Goal: Task Accomplishment & Management: Manage account settings

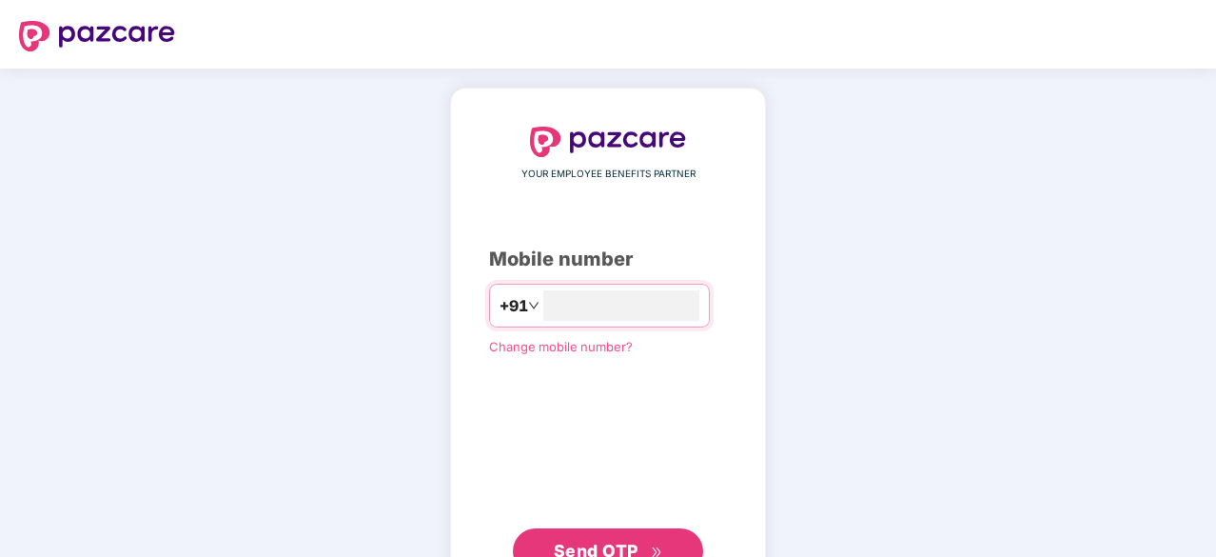
type input "**********"
click at [586, 530] on button "Send OTP" at bounding box center [608, 551] width 190 height 46
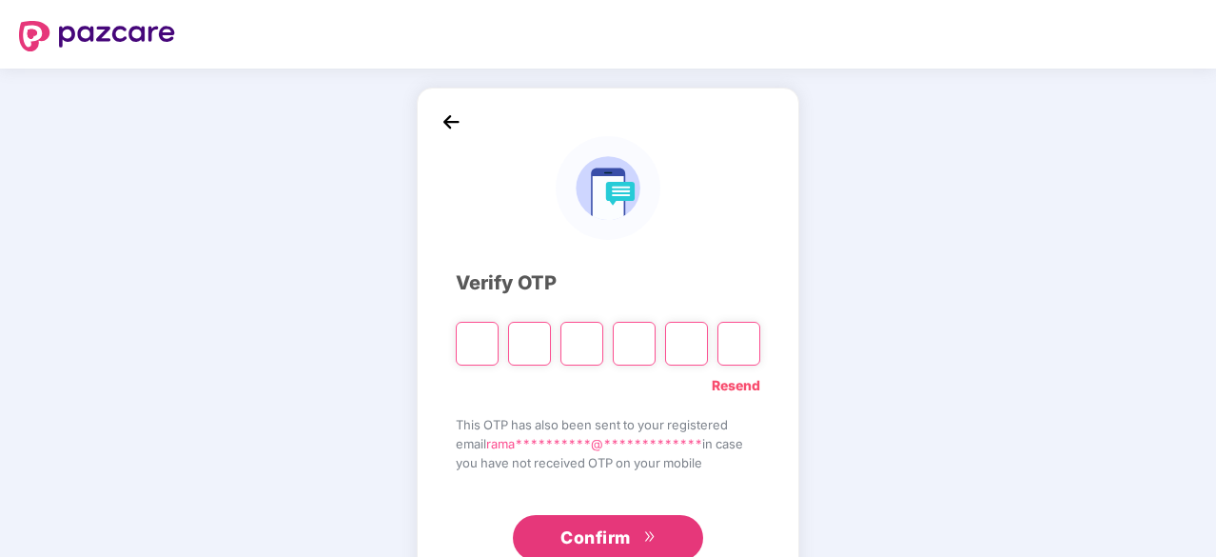
type input "*"
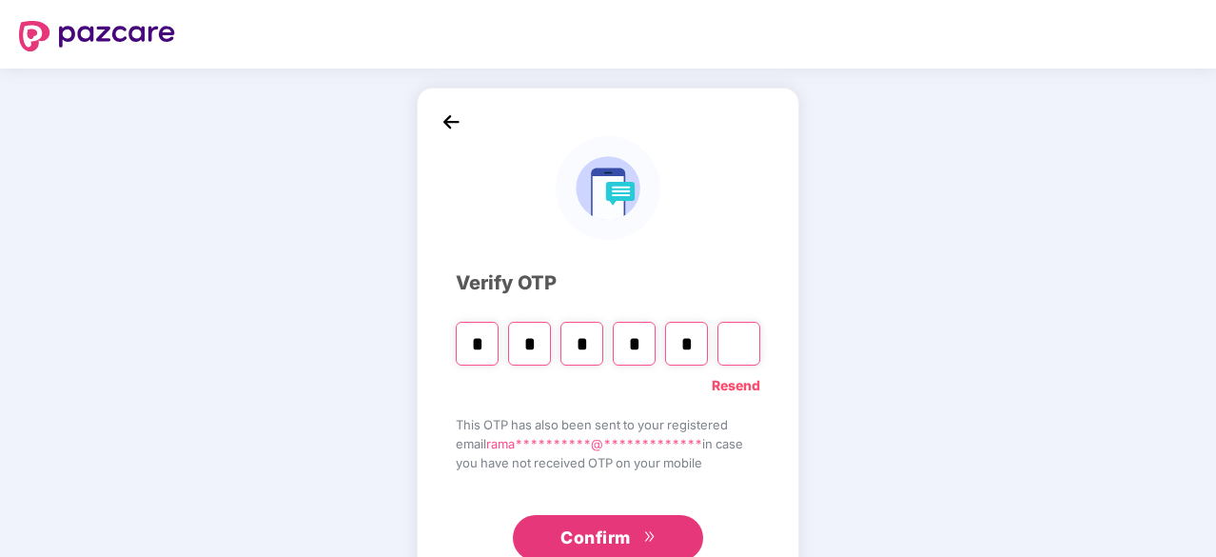
type input "*"
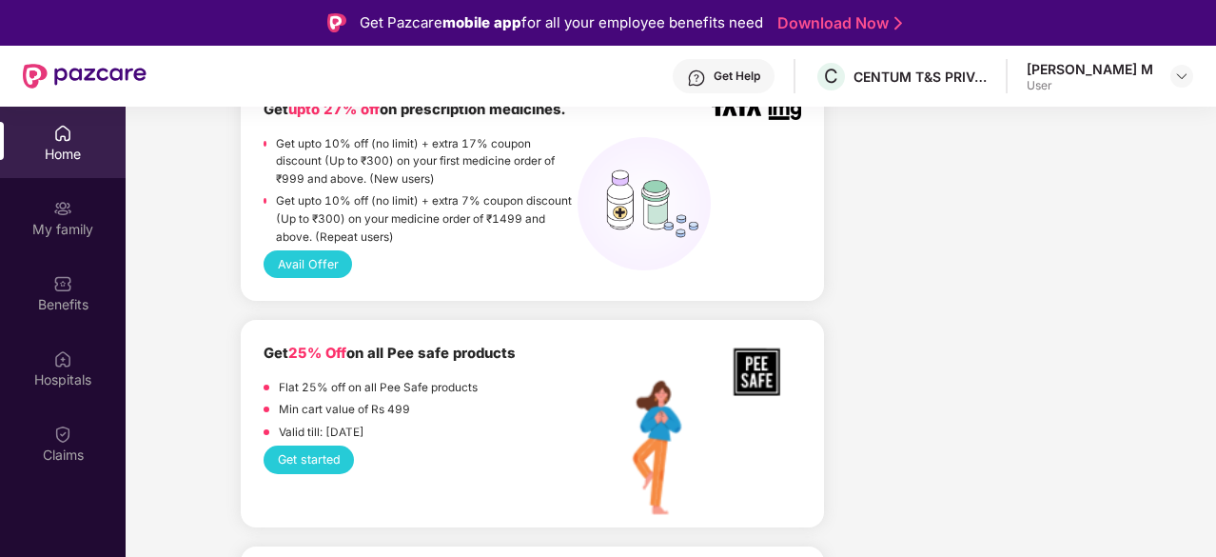
scroll to position [1142, 0]
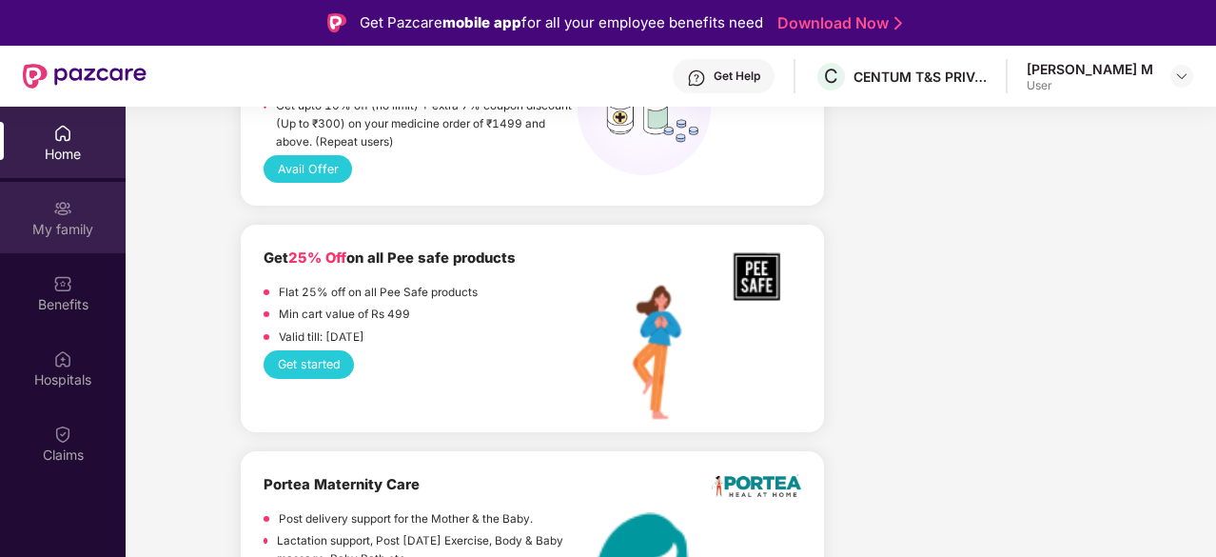
click at [88, 240] on div "My family" at bounding box center [63, 217] width 126 height 71
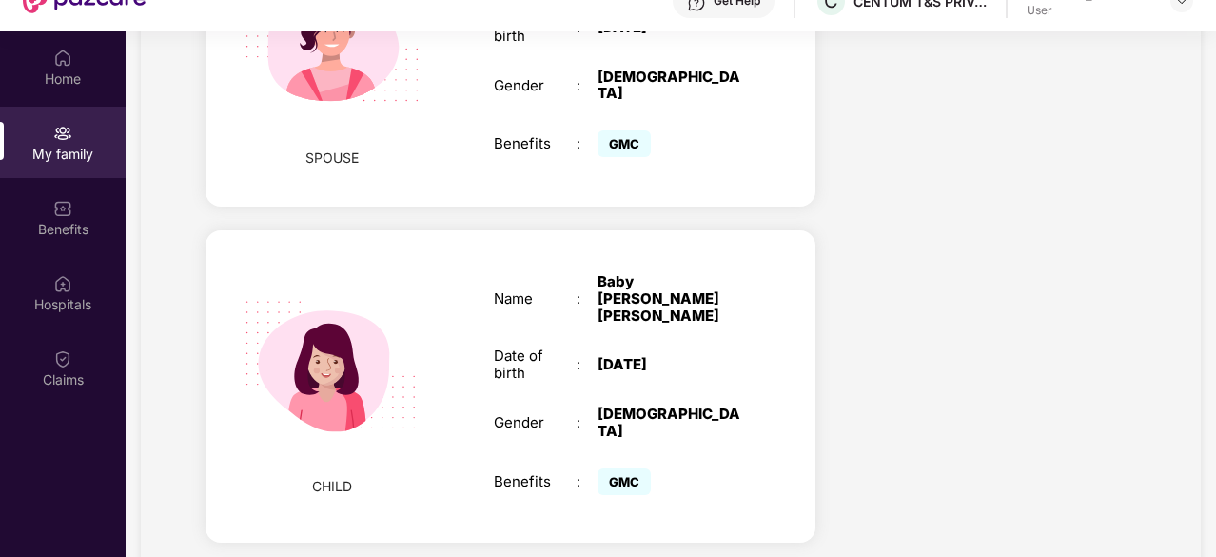
scroll to position [107, 0]
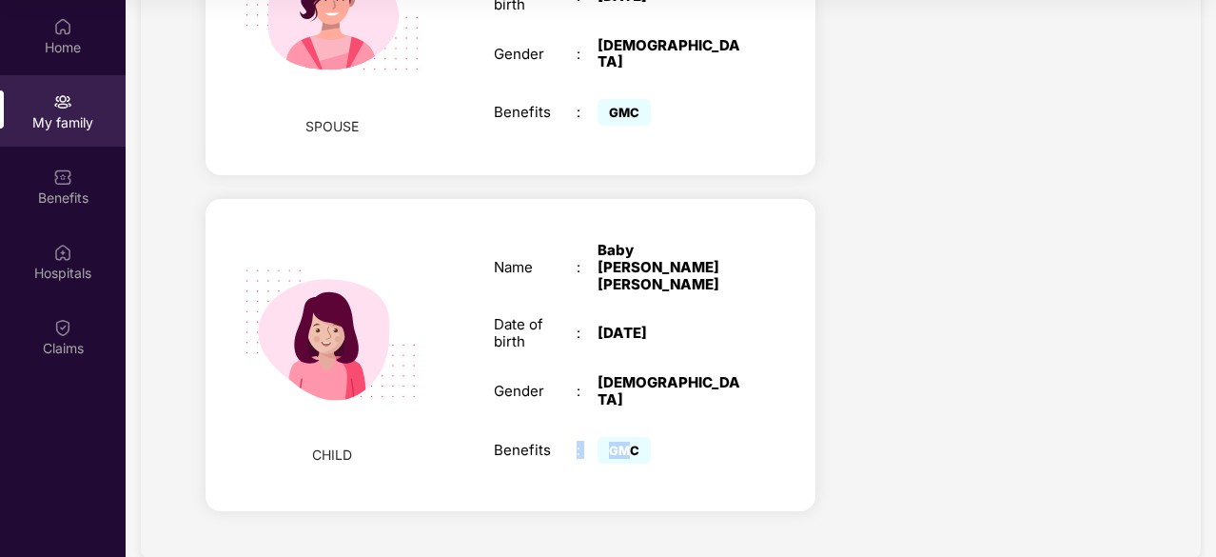
drag, startPoint x: 624, startPoint y: 402, endPoint x: 411, endPoint y: 406, distance: 213.1
click at [561, 432] on div "Benefits : GMC" at bounding box center [617, 450] width 247 height 36
click at [594, 316] on div "Date of birth : [DEMOGRAPHIC_DATA]" at bounding box center [617, 333] width 247 height 34
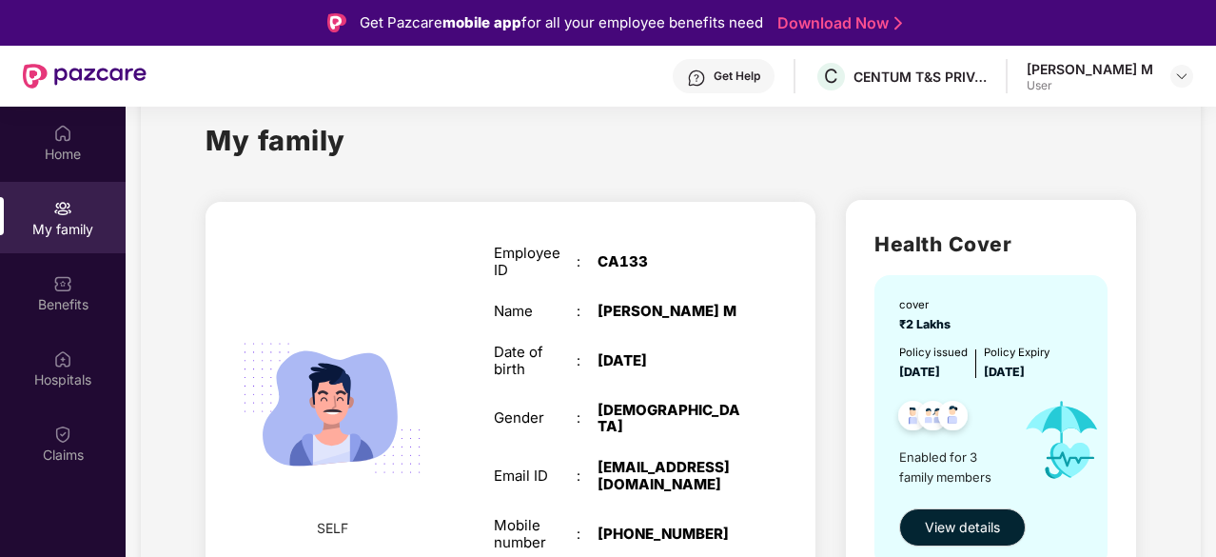
scroll to position [0, 0]
